Goal: Task Accomplishment & Management: Manage account settings

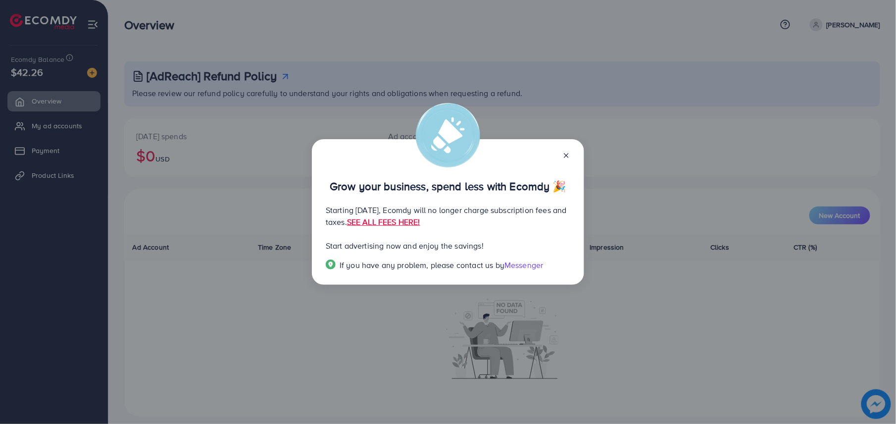
click at [571, 157] on div "Grow your business, spend less with Ecomdy 🎉 Starting [DATE], Ecomdy will no lo…" at bounding box center [448, 211] width 272 height 145
click at [565, 151] on div at bounding box center [562, 154] width 16 height 11
click at [566, 158] on icon at bounding box center [566, 155] width 8 height 8
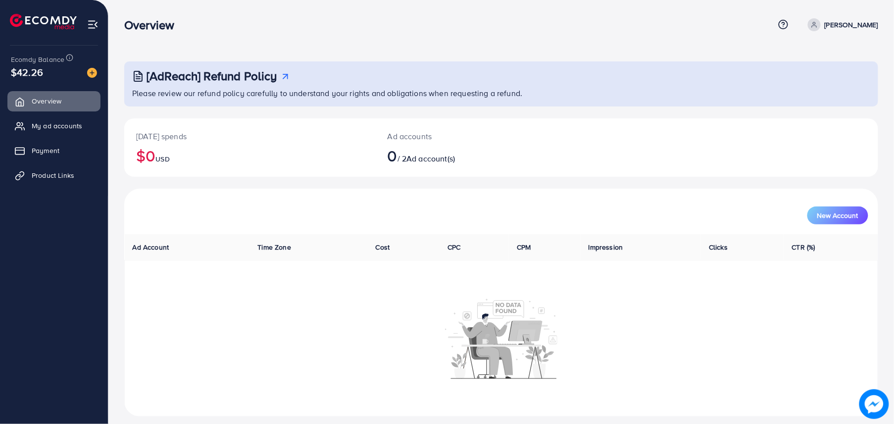
click at [824, 24] on p "[PERSON_NAME]" at bounding box center [850, 25] width 53 height 12
click at [825, 49] on link "Profile" at bounding box center [830, 59] width 94 height 22
select select "********"
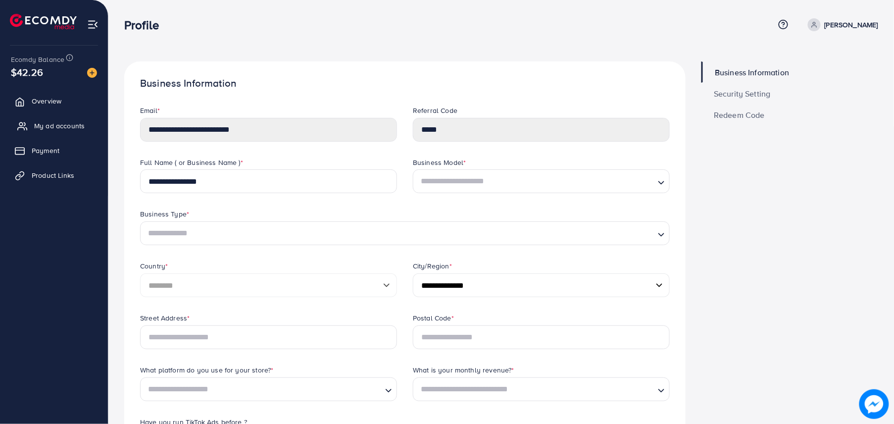
click at [58, 124] on span "My ad accounts" at bounding box center [59, 126] width 50 height 10
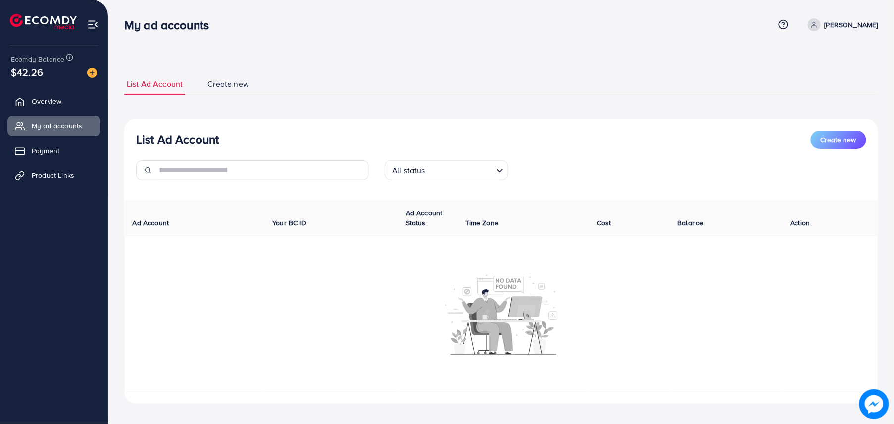
click at [846, 25] on p "[PERSON_NAME]" at bounding box center [850, 25] width 53 height 12
click at [822, 89] on link "Log out" at bounding box center [830, 81] width 94 height 22
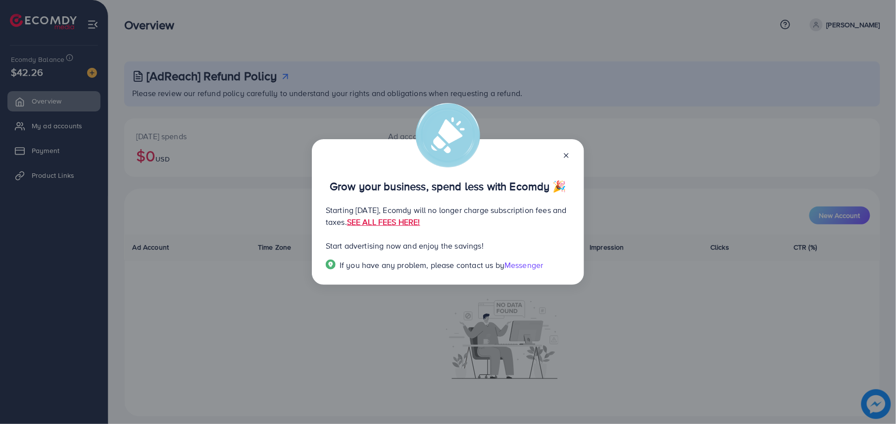
click at [567, 157] on icon at bounding box center [566, 155] width 8 height 8
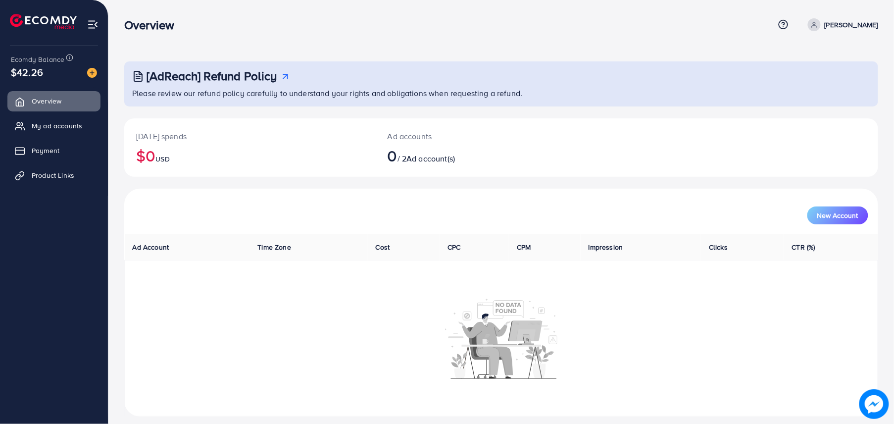
click at [865, 17] on div "Overview Help Center Contact Support Plans and Pricing Term and policy About Us…" at bounding box center [501, 24] width 754 height 27
click at [861, 22] on p "[PERSON_NAME]" at bounding box center [850, 25] width 53 height 12
click at [832, 84] on link "Log out" at bounding box center [830, 81] width 94 height 22
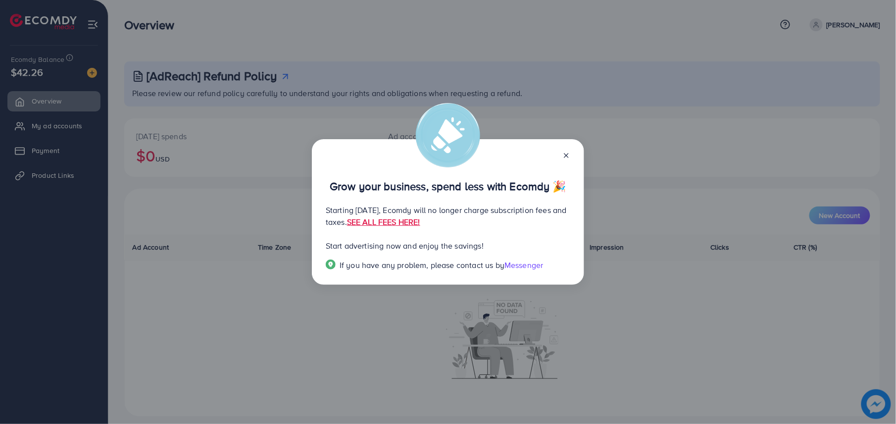
click at [40, 134] on div "Grow your business, spend less with Ecomdy 🎉 Starting [DATE], Ecomdy will no lo…" at bounding box center [448, 212] width 896 height 424
click at [573, 158] on div "Grow your business, spend less with Ecomdy 🎉 Starting September 29, 2025, Ecomd…" at bounding box center [448, 211] width 272 height 145
click at [567, 156] on icon at bounding box center [566, 155] width 8 height 8
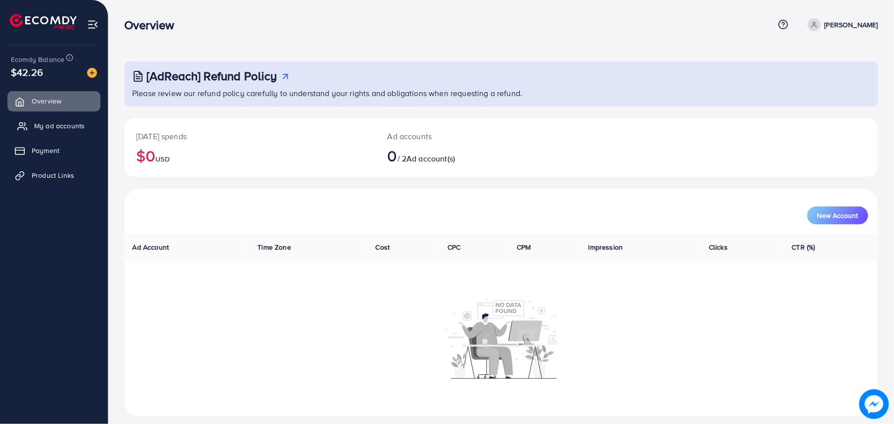
click at [75, 135] on link "My ad accounts" at bounding box center [53, 126] width 93 height 20
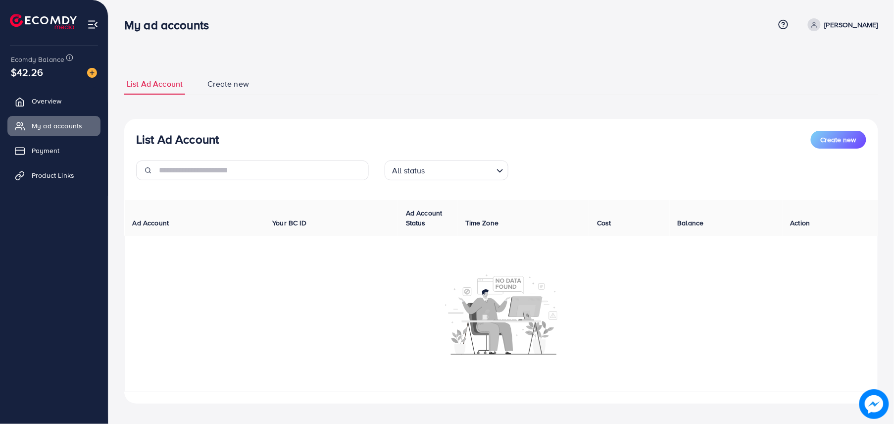
click at [856, 27] on p "[PERSON_NAME]" at bounding box center [850, 25] width 53 height 12
click at [800, 78] on icon at bounding box center [797, 81] width 8 height 8
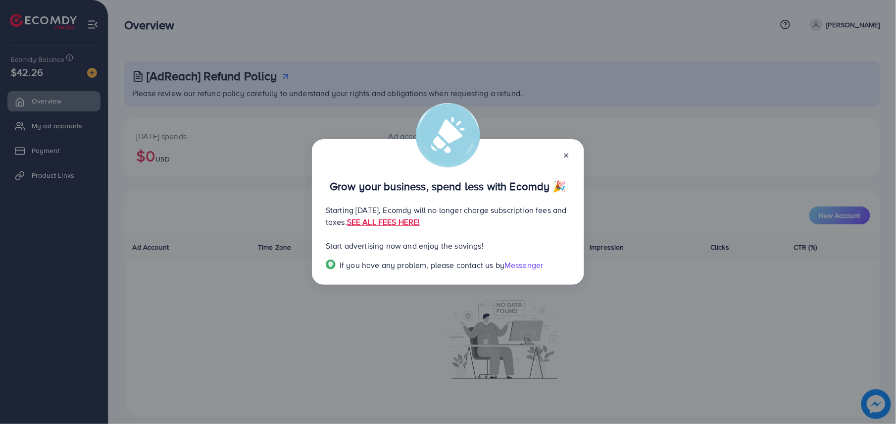
click at [568, 155] on icon at bounding box center [566, 155] width 8 height 8
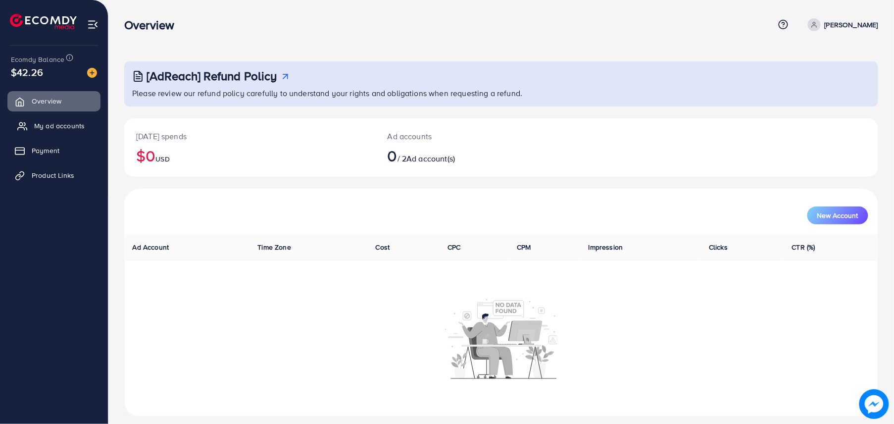
click at [50, 123] on span "My ad accounts" at bounding box center [59, 126] width 50 height 10
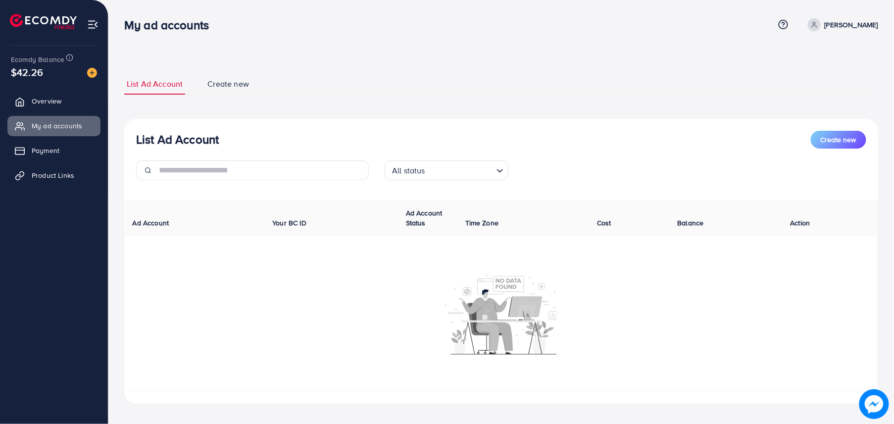
click at [824, 24] on p "[PERSON_NAME]" at bounding box center [850, 25] width 53 height 12
click at [815, 80] on span "Log out" at bounding box center [818, 81] width 27 height 12
